Goal: Information Seeking & Learning: Learn about a topic

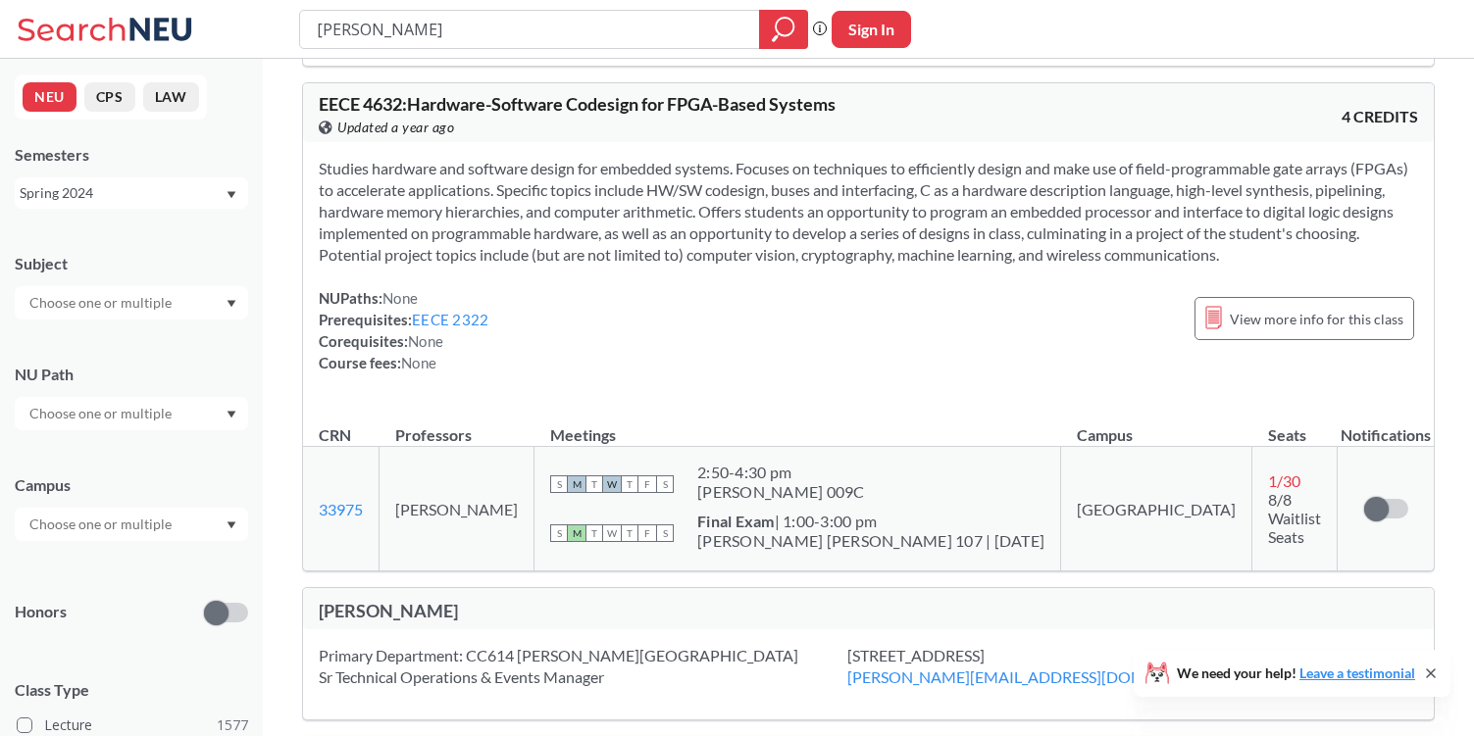
scroll to position [175, 0]
click at [1218, 316] on line at bounding box center [1213, 316] width 11 height 0
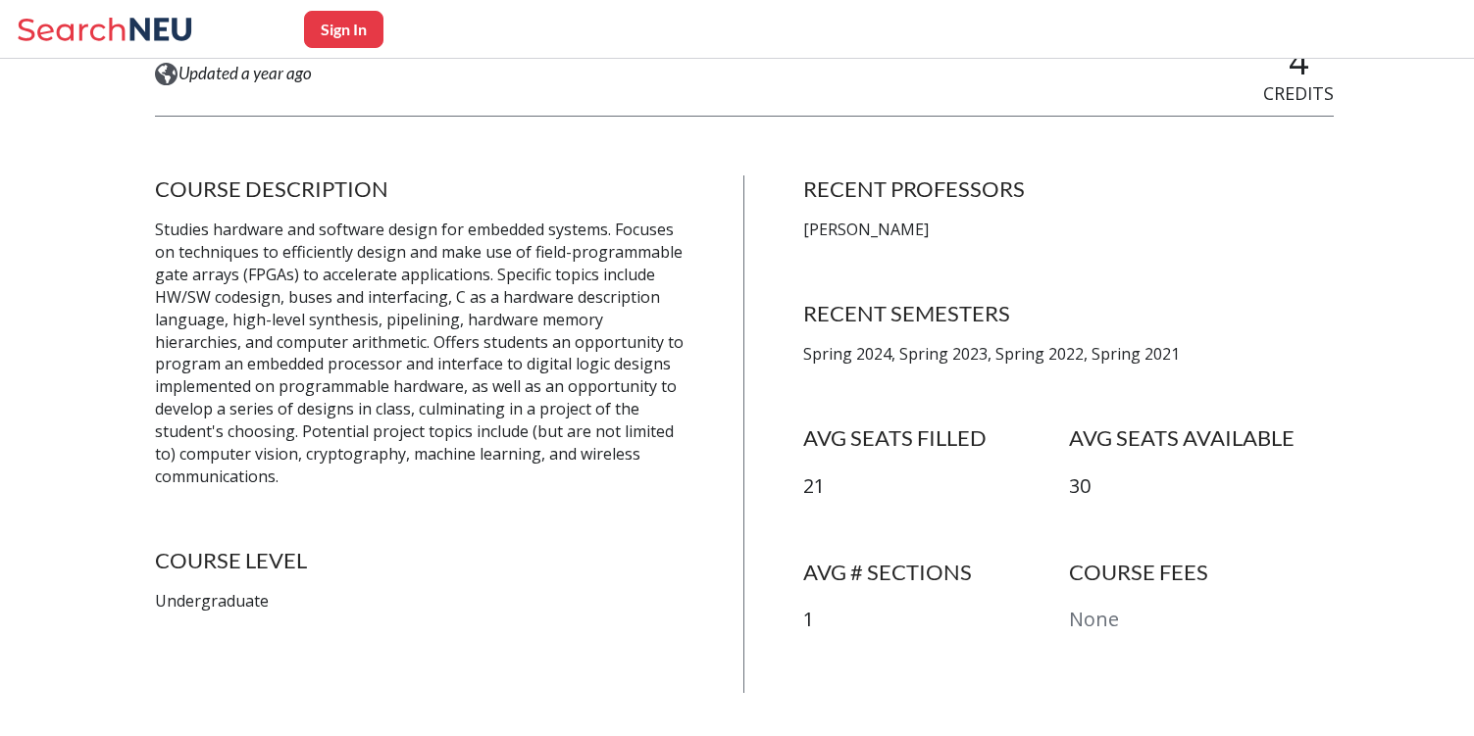
scroll to position [314, 0]
click at [835, 353] on p "Spring 2024, Spring 2023, Spring 2022, Spring 2021" at bounding box center [1068, 352] width 530 height 23
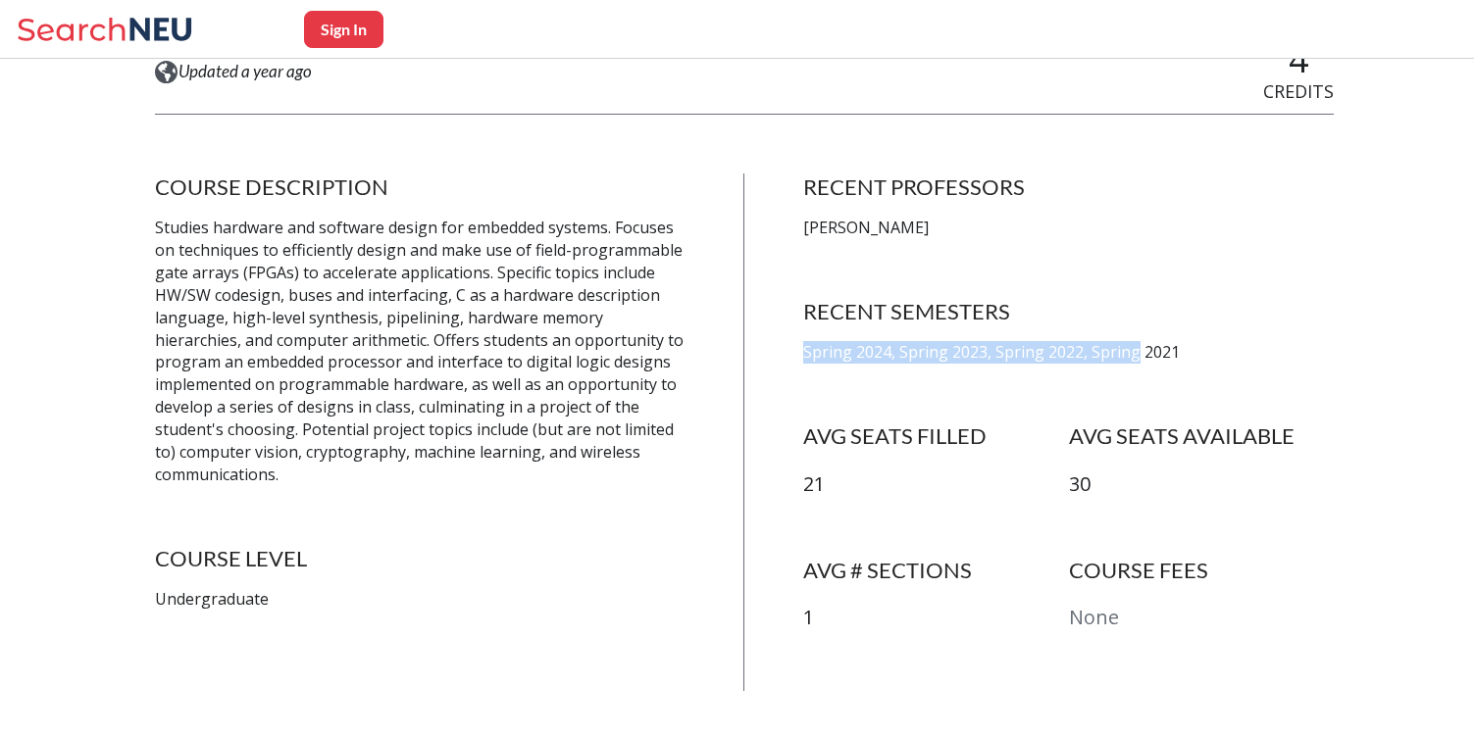
drag, startPoint x: 835, startPoint y: 353, endPoint x: 1096, endPoint y: 363, distance: 261.0
click at [1097, 363] on div "RECENT PROFESSORS Miriam Leeser RECENT SEMESTERS Spring 2024, Spring 2023, Spri…" at bounding box center [1068, 433] width 530 height 518
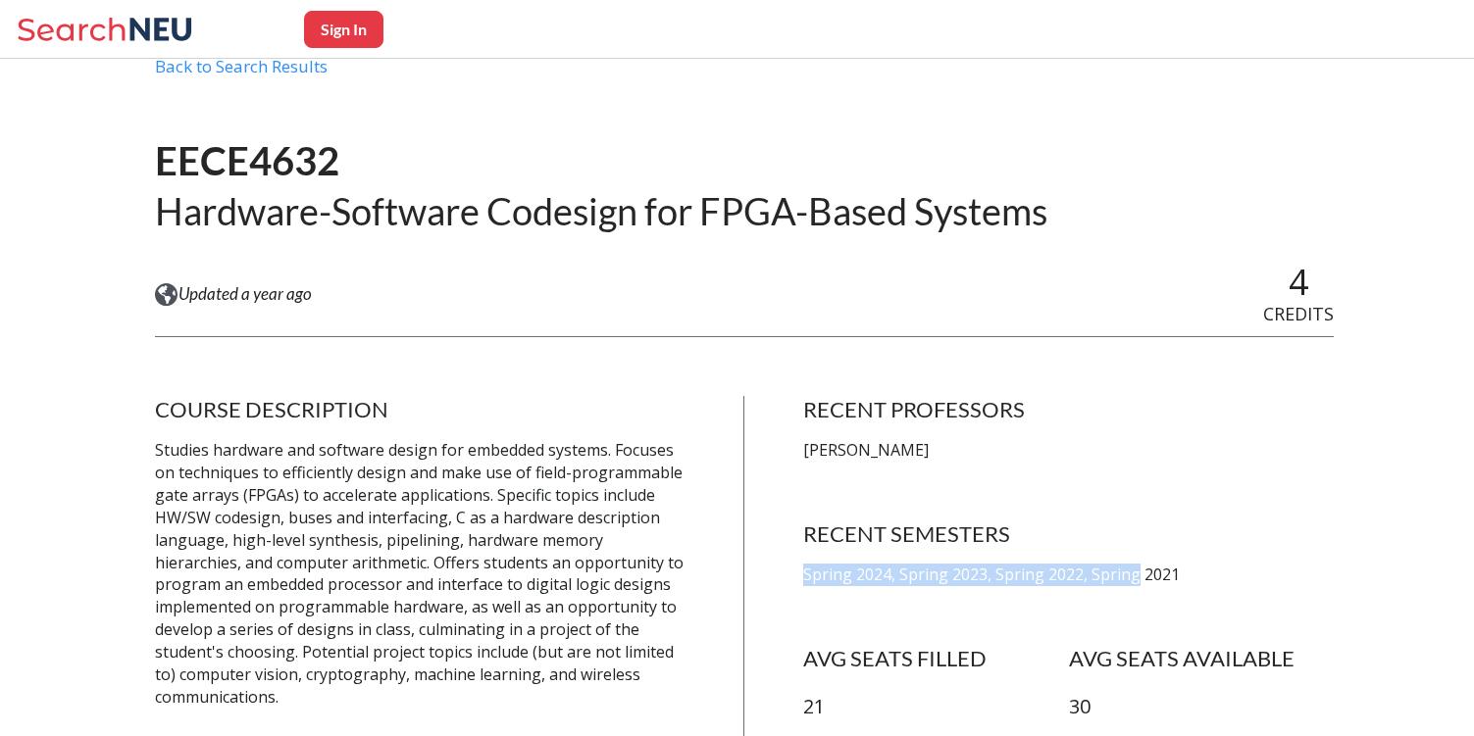
scroll to position [0, 0]
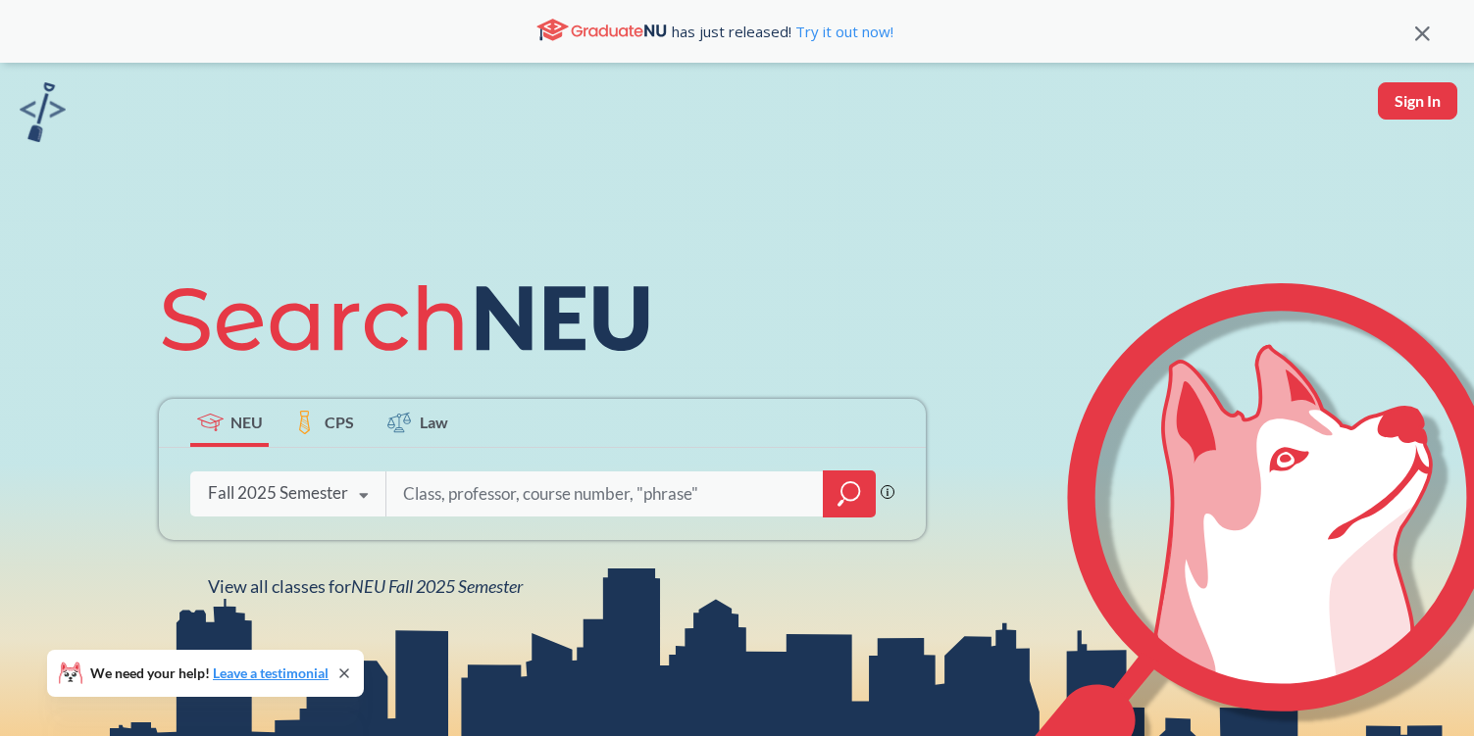
click at [369, 492] on icon at bounding box center [363, 496] width 37 height 55
click at [508, 194] on div "NEU CPS Law Phrase search guarantees the exact search appears in the results. E…" at bounding box center [737, 431] width 1474 height 736
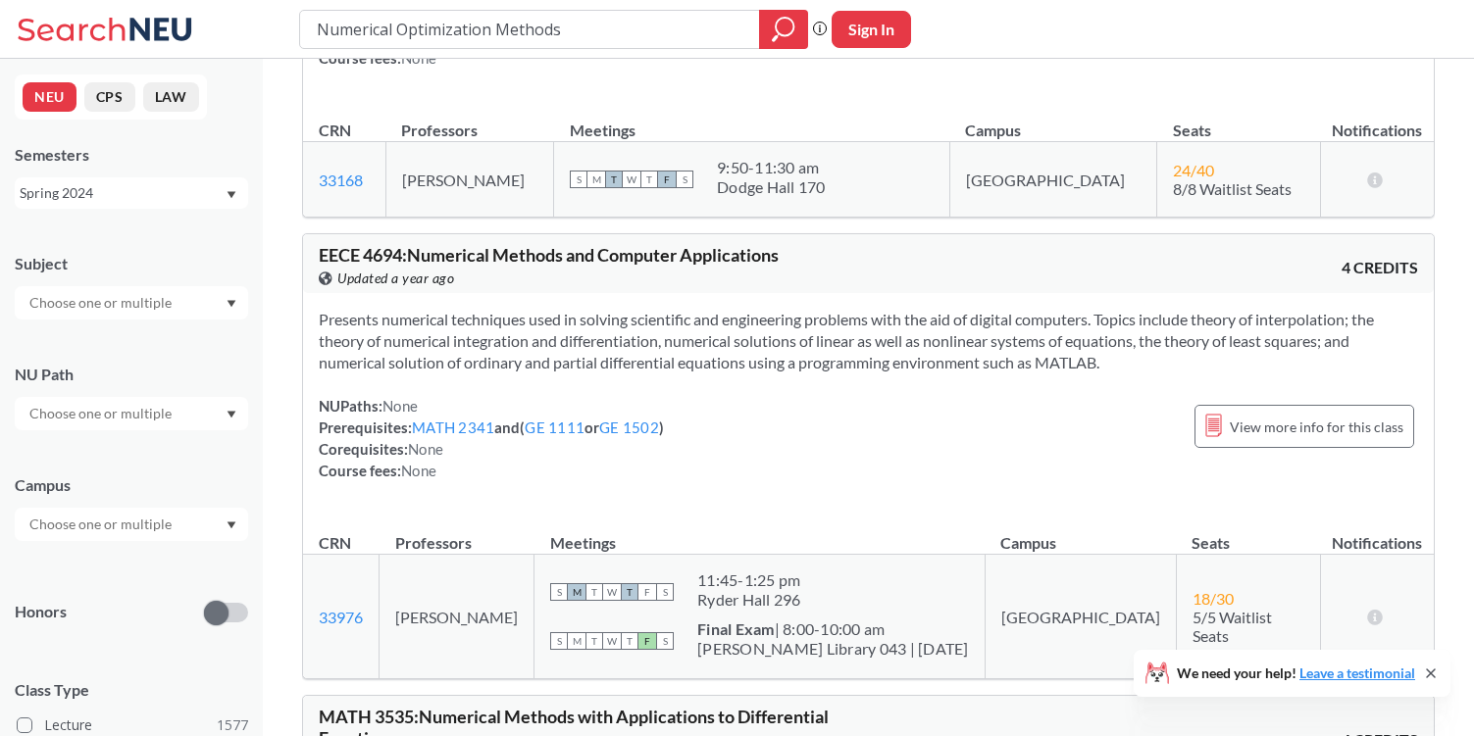
scroll to position [316, 0]
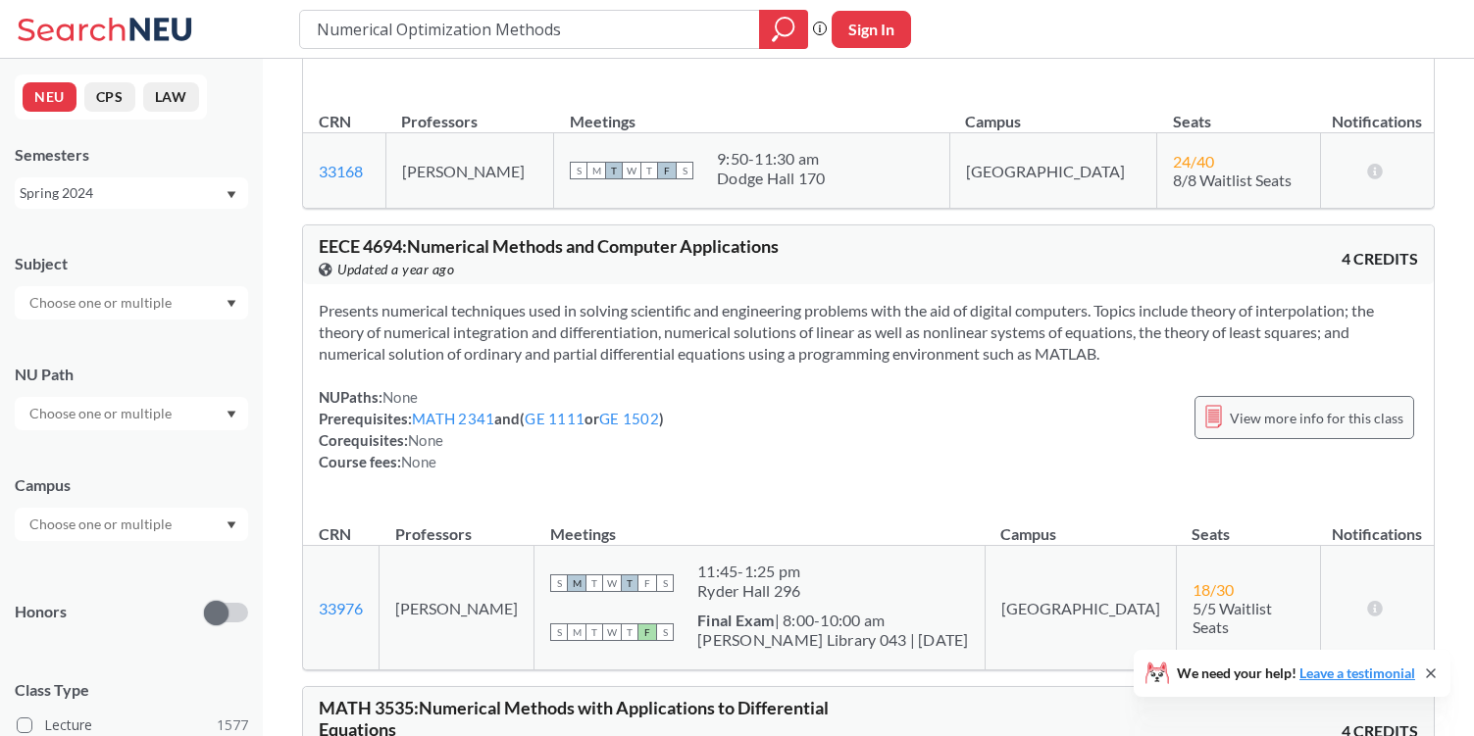
click at [1266, 417] on span "View more info for this class" at bounding box center [1316, 418] width 174 height 25
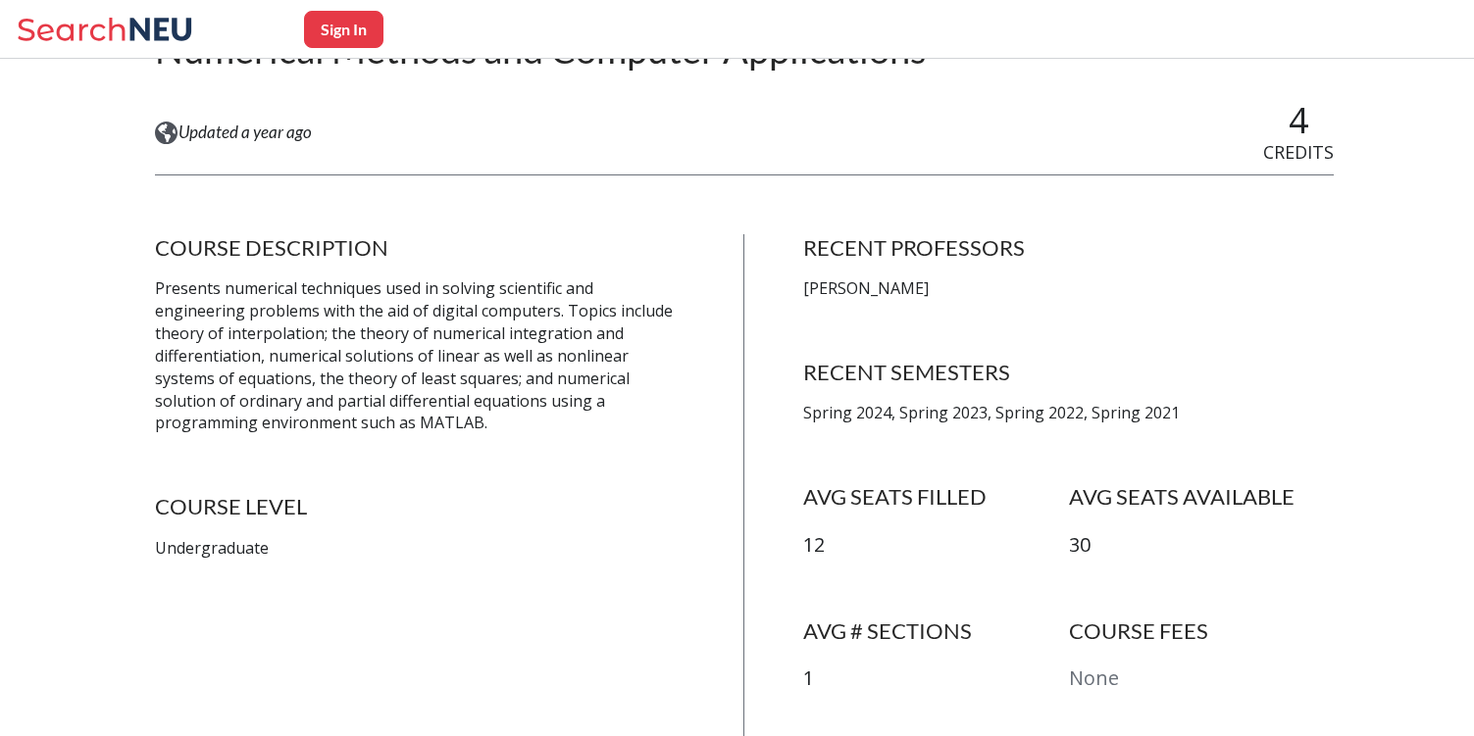
scroll to position [264, 0]
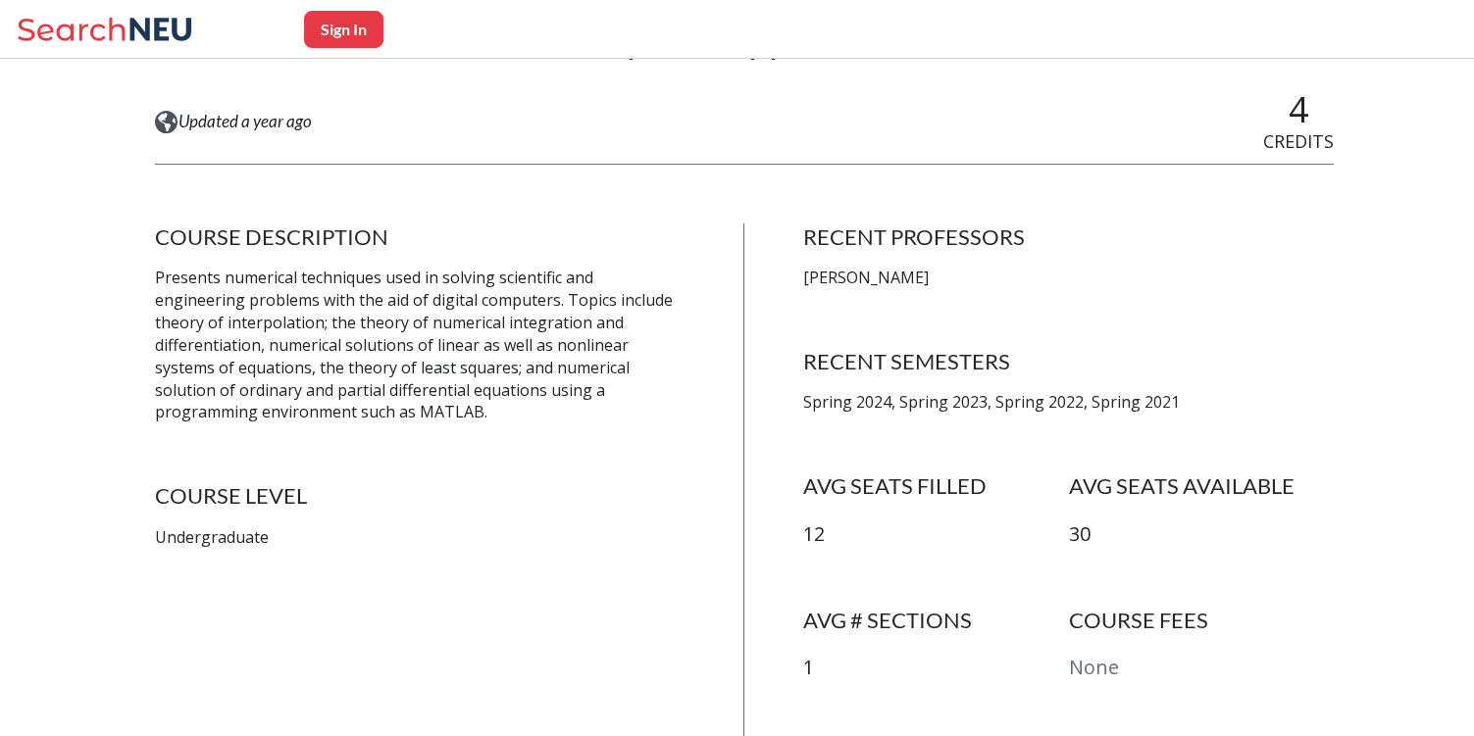
click at [842, 391] on p "Spring 2024, Spring 2023, Spring 2022, Spring 2021" at bounding box center [1068, 402] width 530 height 23
drag, startPoint x: 842, startPoint y: 390, endPoint x: 1123, endPoint y: 411, distance: 281.2
click at [1125, 410] on p "Spring 2024, Spring 2023, Spring 2022, Spring 2021" at bounding box center [1068, 402] width 530 height 23
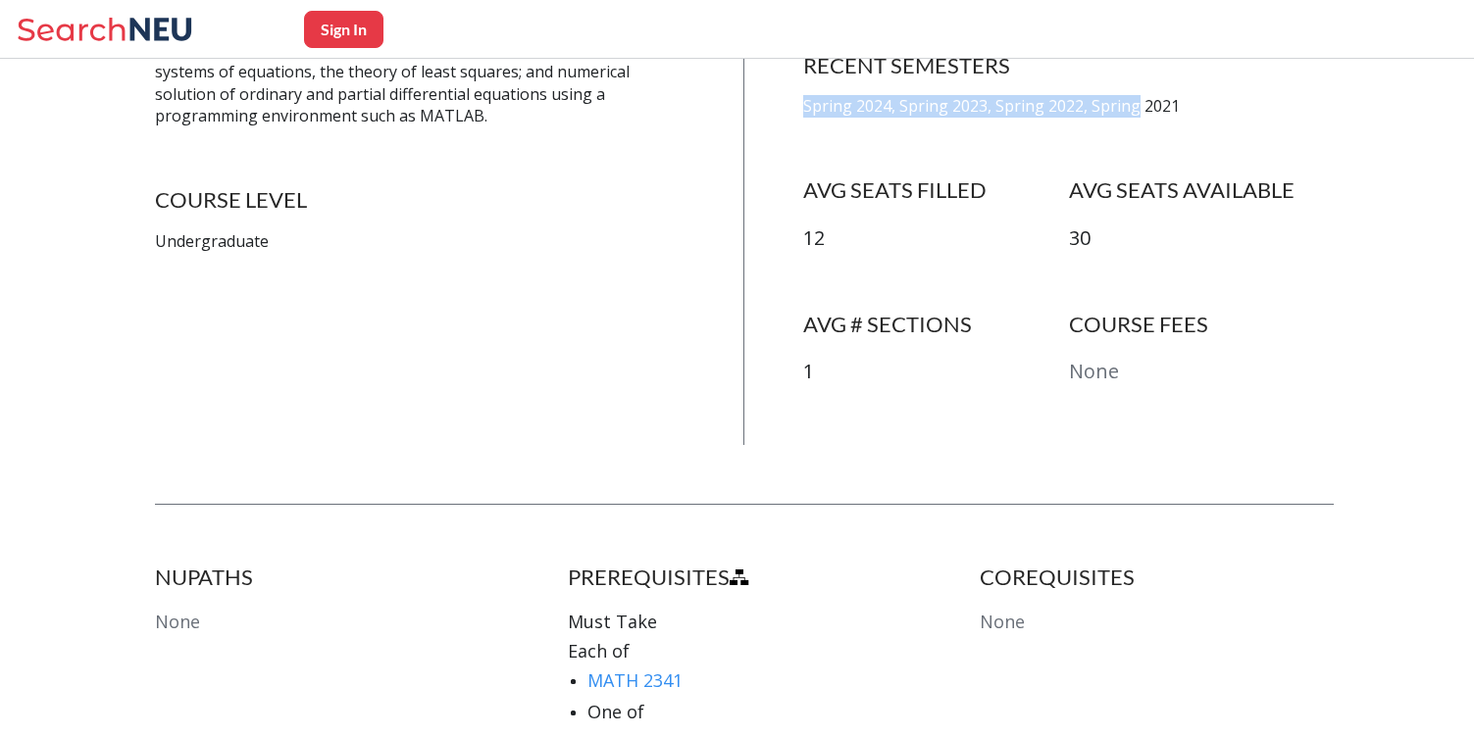
scroll to position [0, 0]
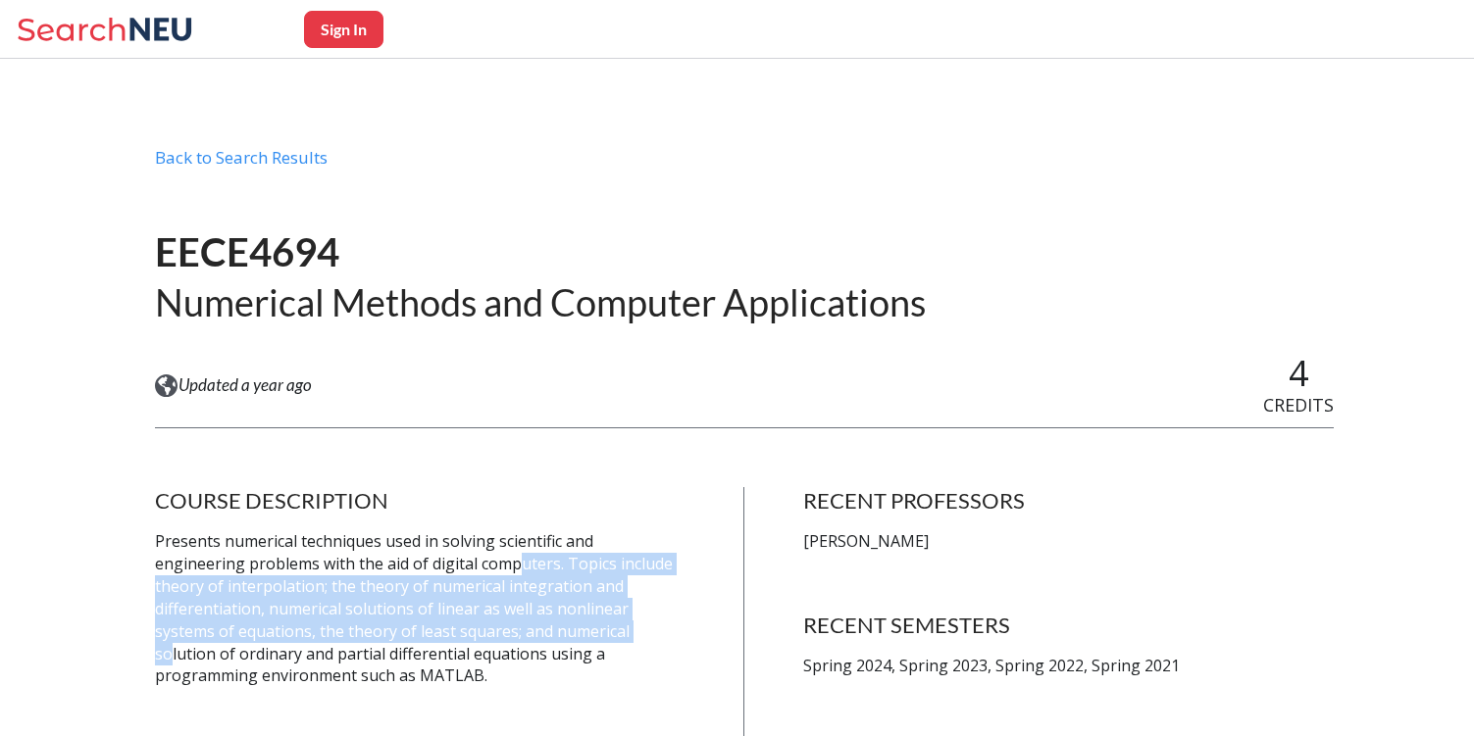
drag, startPoint x: 426, startPoint y: 558, endPoint x: 483, endPoint y: 623, distance: 86.1
click at [483, 623] on p "Presents numerical techniques used in solving scientific and engineering proble…" at bounding box center [420, 608] width 530 height 157
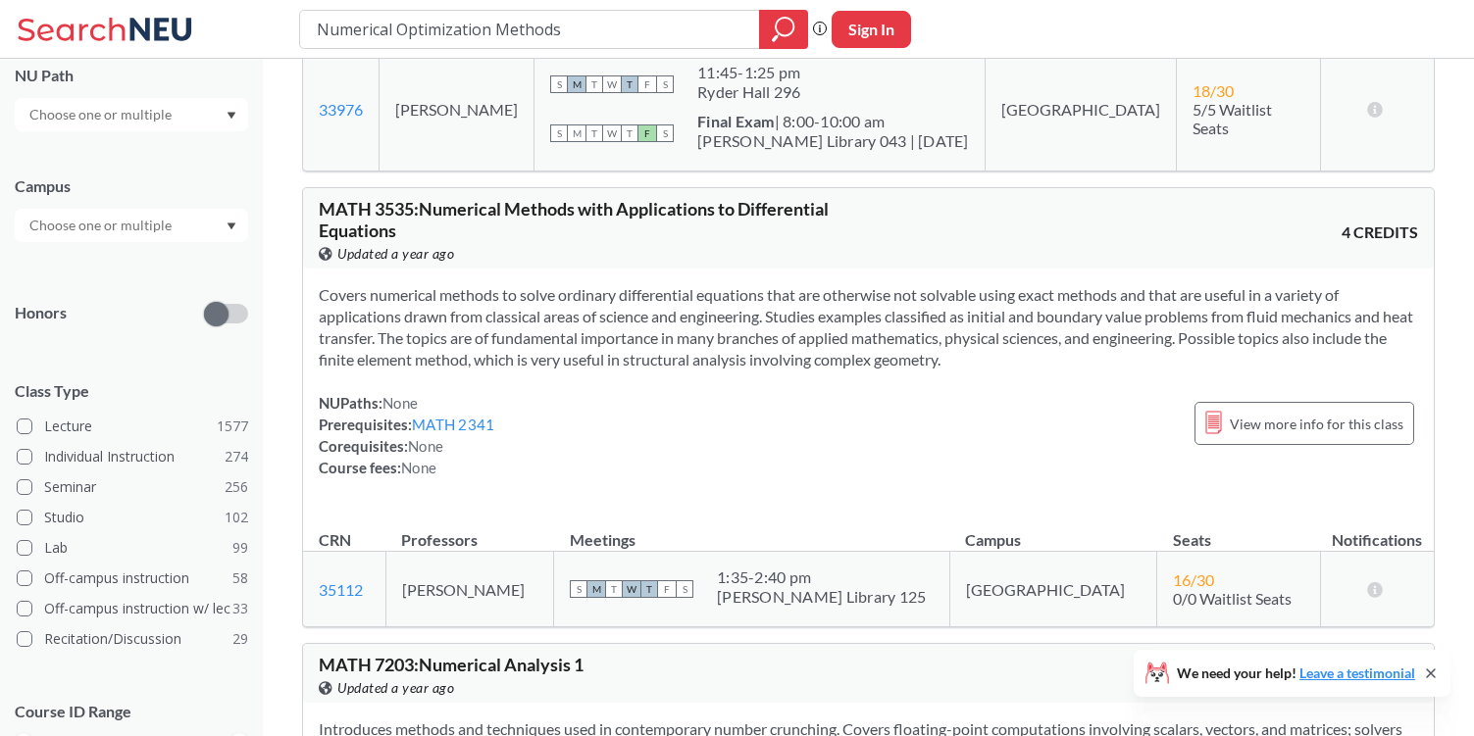
scroll to position [816, 0]
click at [1231, 417] on div "View more info for this class" at bounding box center [1304, 422] width 220 height 43
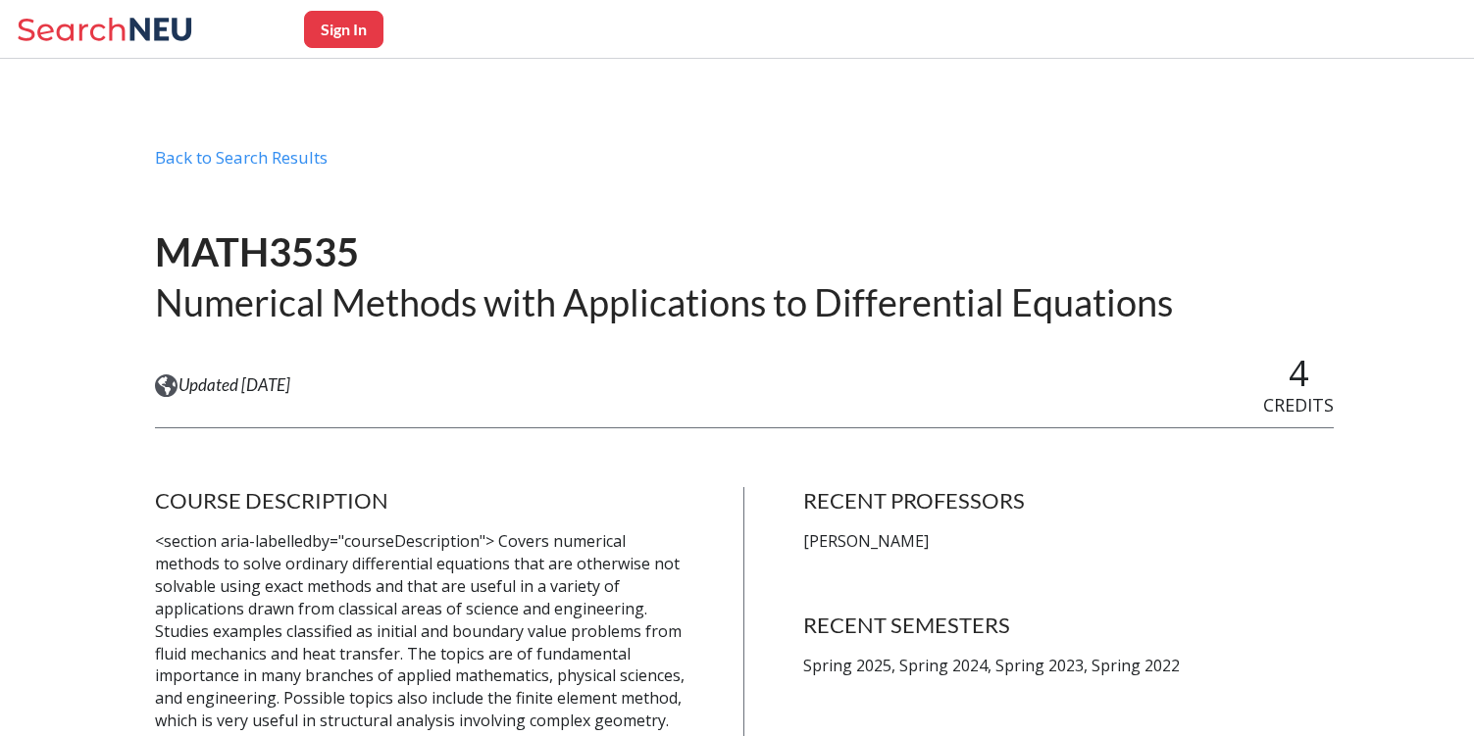
click at [473, 580] on p "<section aria-labelledby="courseDescription"> Covers numerical methods to solve…" at bounding box center [420, 642] width 530 height 225
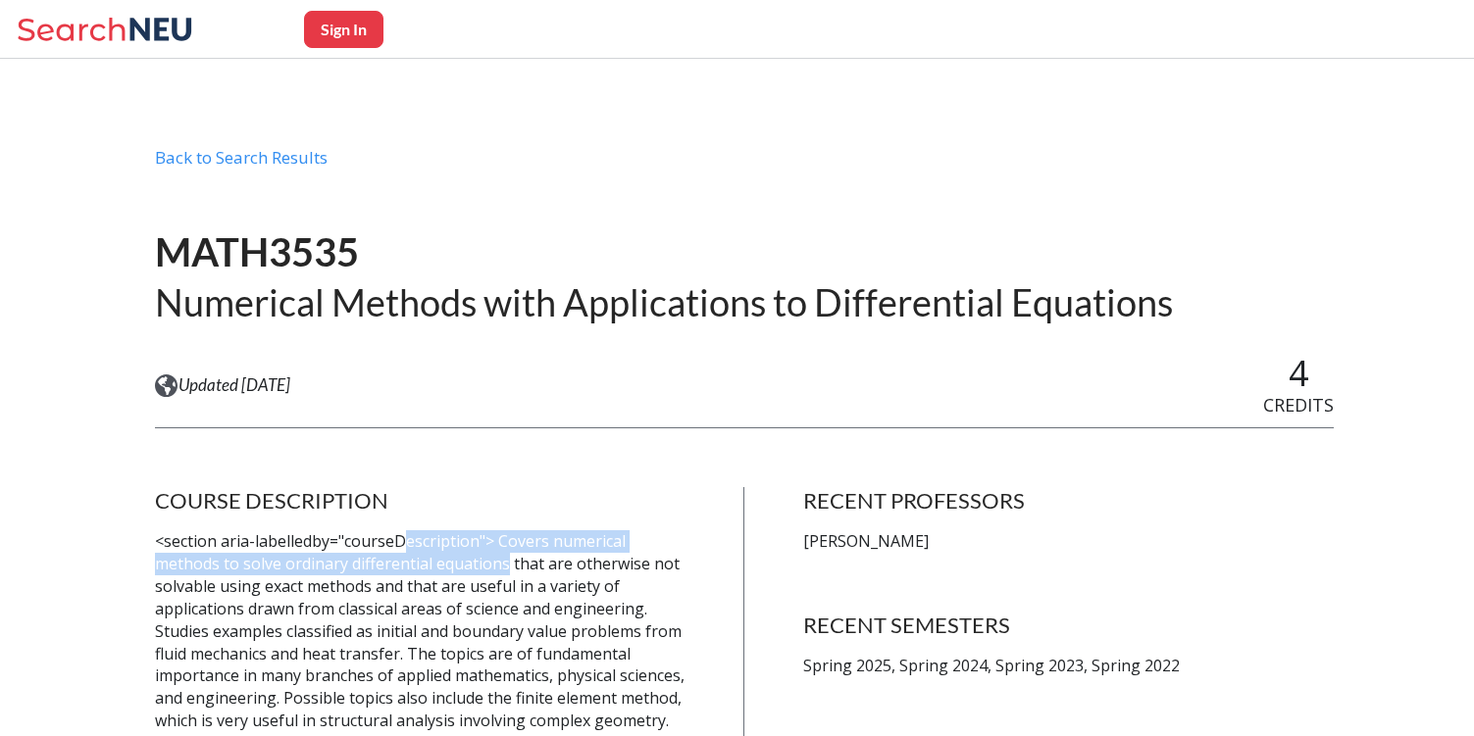
drag, startPoint x: 404, startPoint y: 548, endPoint x: 509, endPoint y: 572, distance: 107.5
click at [509, 572] on p "<section aria-labelledby="courseDescription"> Covers numerical methods to solve…" at bounding box center [420, 642] width 530 height 225
